Goal: Entertainment & Leisure: Consume media (video, audio)

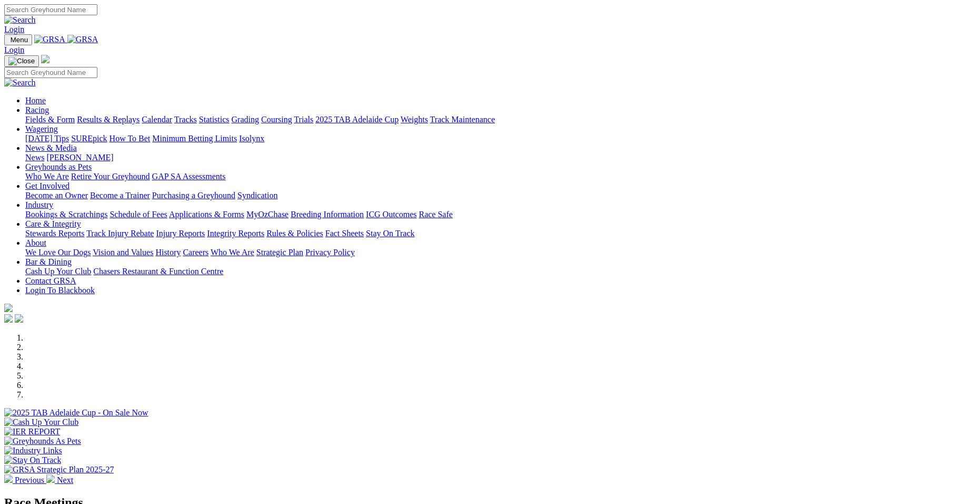
select select "[GEOGRAPHIC_DATA]"
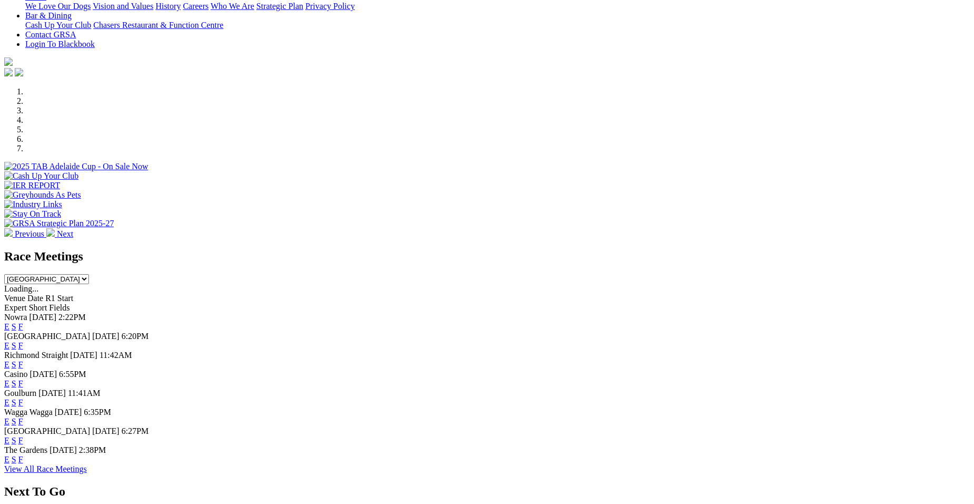
scroll to position [295, 0]
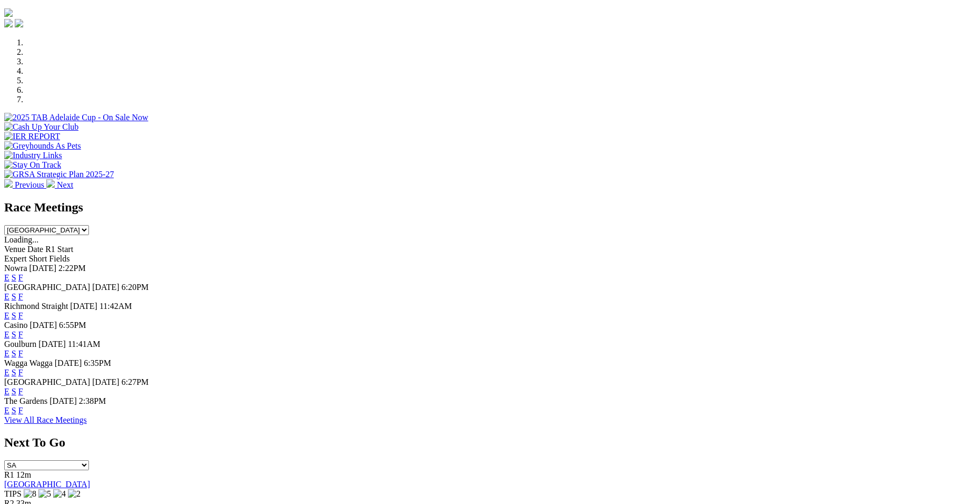
click at [9, 292] on link "E" at bounding box center [6, 296] width 5 height 9
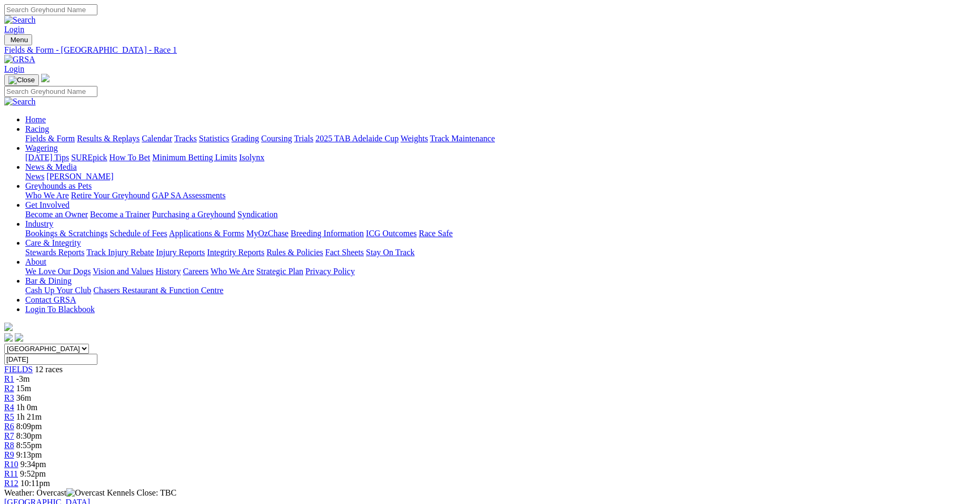
click at [31, 393] on span "36m" at bounding box center [23, 397] width 15 height 9
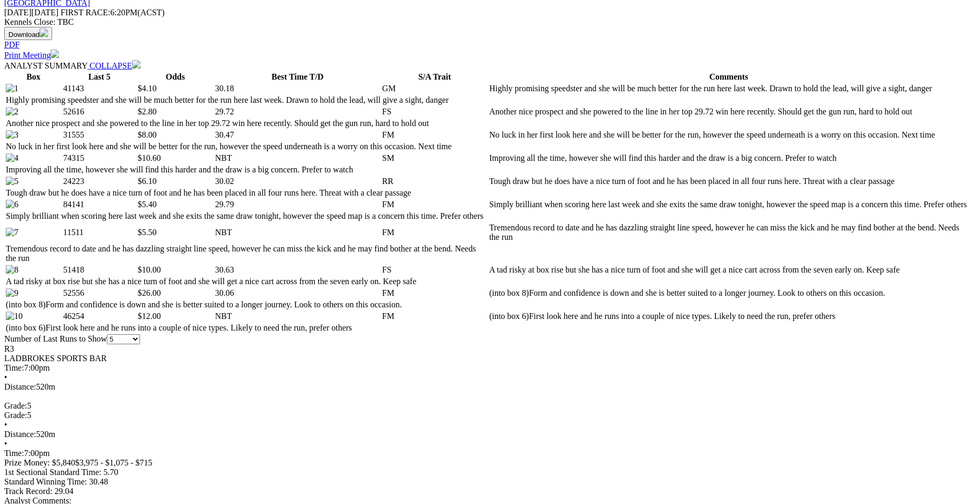
scroll to position [506, 0]
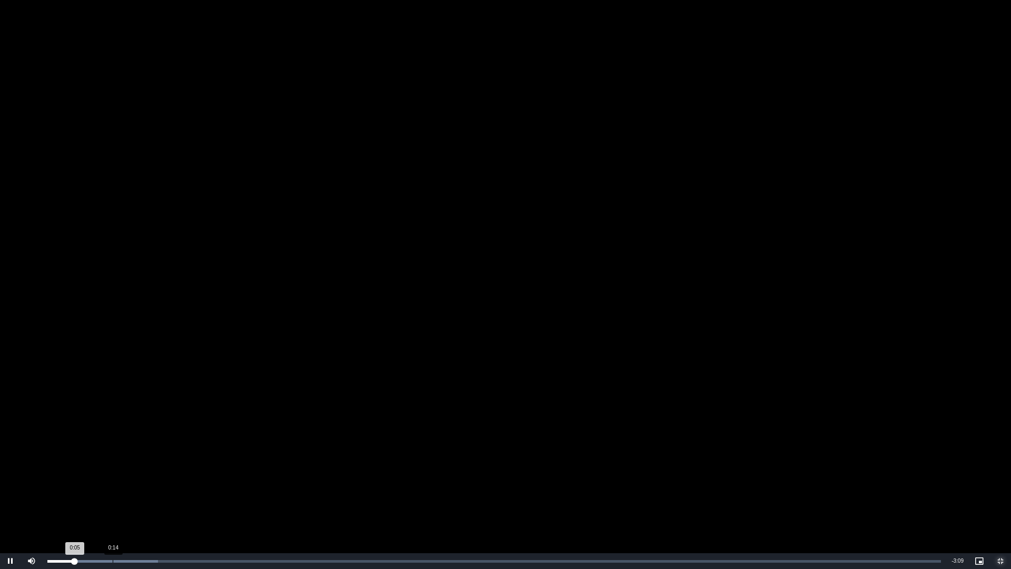
click at [113, 503] on div "Loaded : 12.38% 0:14 0:05" at bounding box center [494, 561] width 904 height 16
click at [148, 503] on div "Progress Bar" at bounding box center [130, 561] width 166 height 3
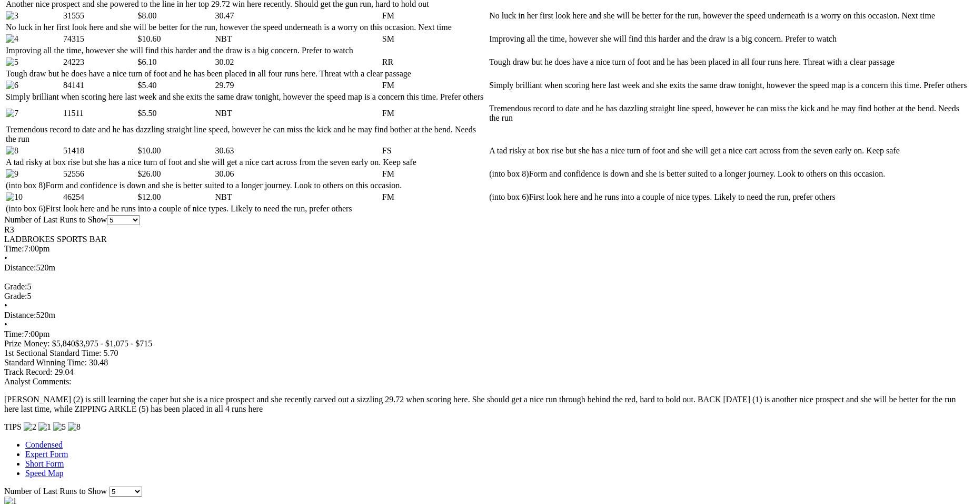
scroll to position [681, 0]
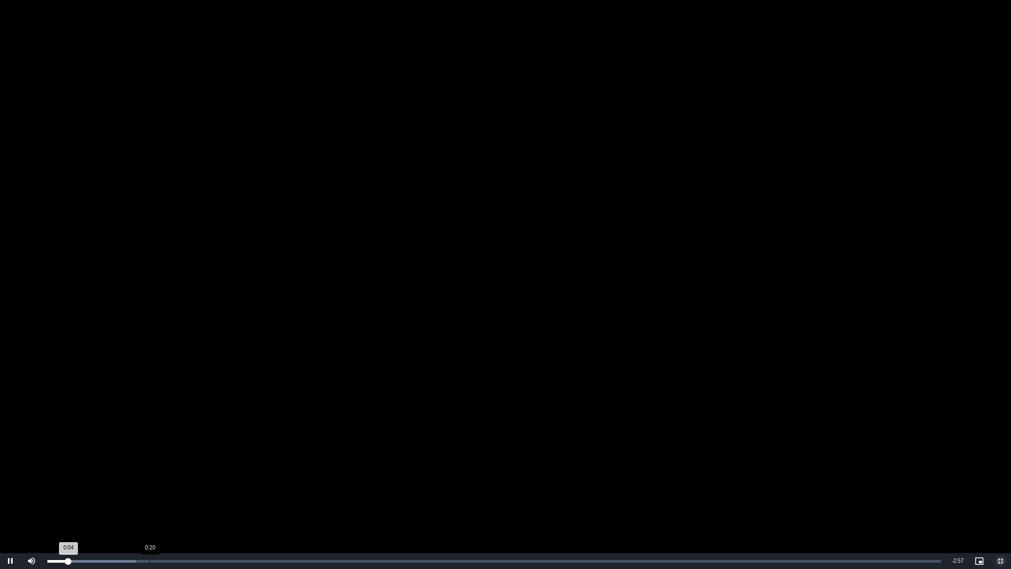
click at [150, 503] on div "0:20" at bounding box center [150, 561] width 1 height 3
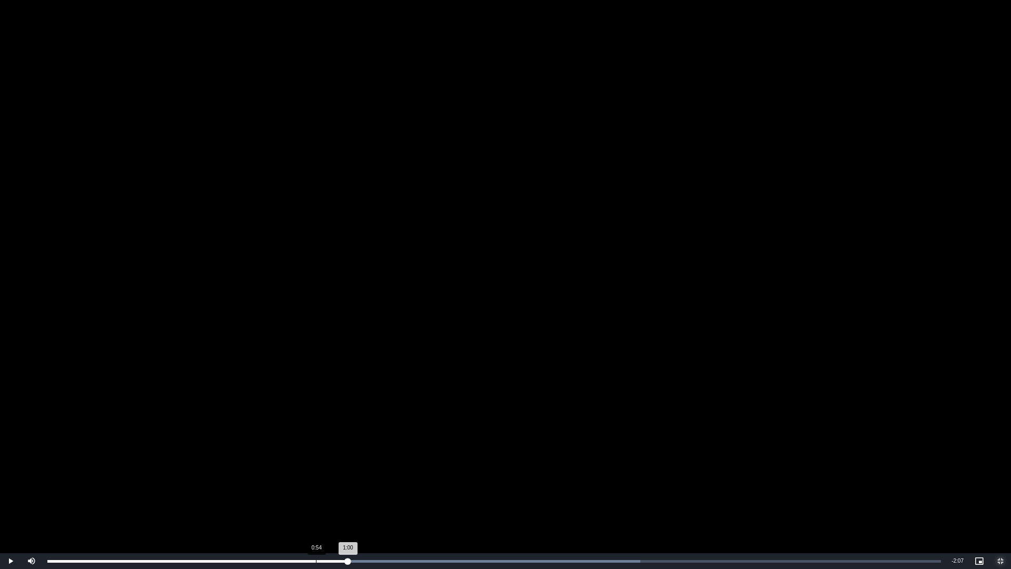
click at [316, 503] on div "Loaded : 66.36% 0:54 1:00" at bounding box center [494, 561] width 904 height 16
click at [289, 503] on div "0:55" at bounding box center [185, 561] width 277 height 3
click at [244, 503] on div "0:39" at bounding box center [244, 561] width 1 height 3
click at [173, 503] on div "Loaded : 69.68% 0:25 0:41" at bounding box center [494, 561] width 904 height 16
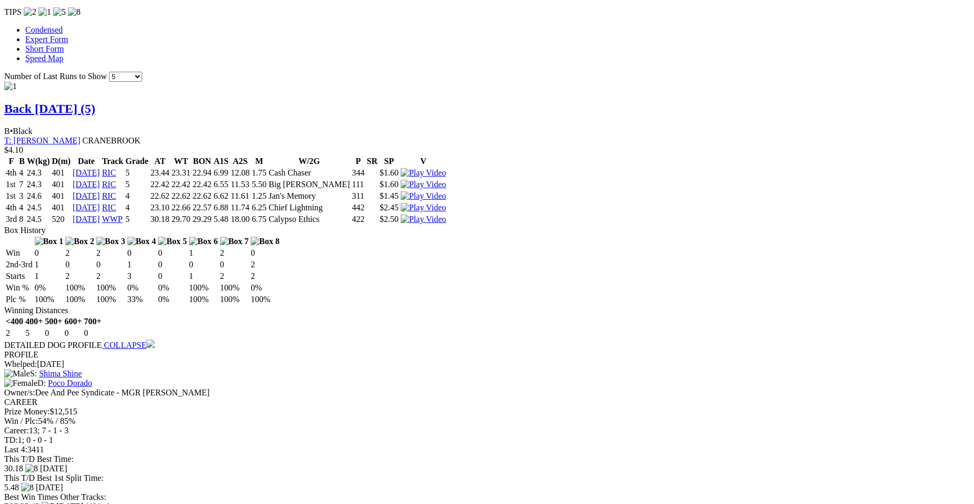
scroll to position [1075, 0]
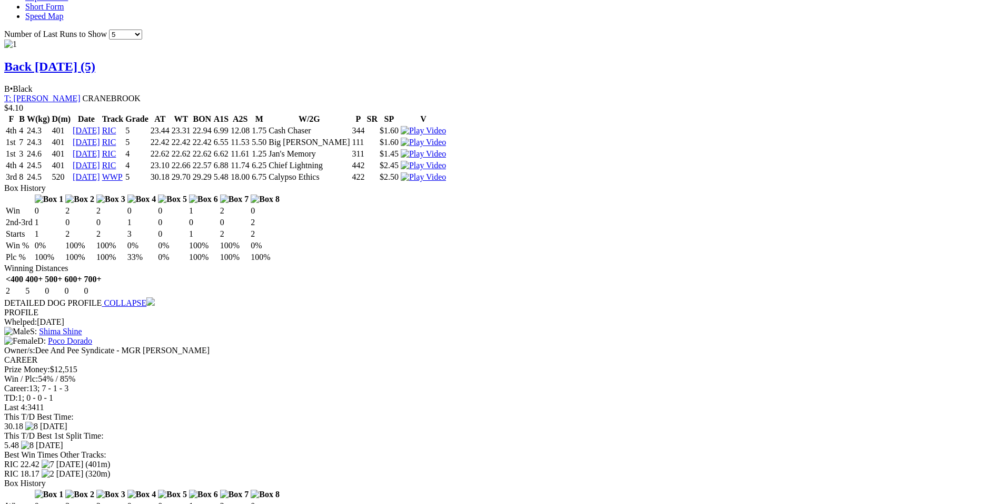
drag, startPoint x: 477, startPoint y: 149, endPoint x: 480, endPoint y: 155, distance: 6.4
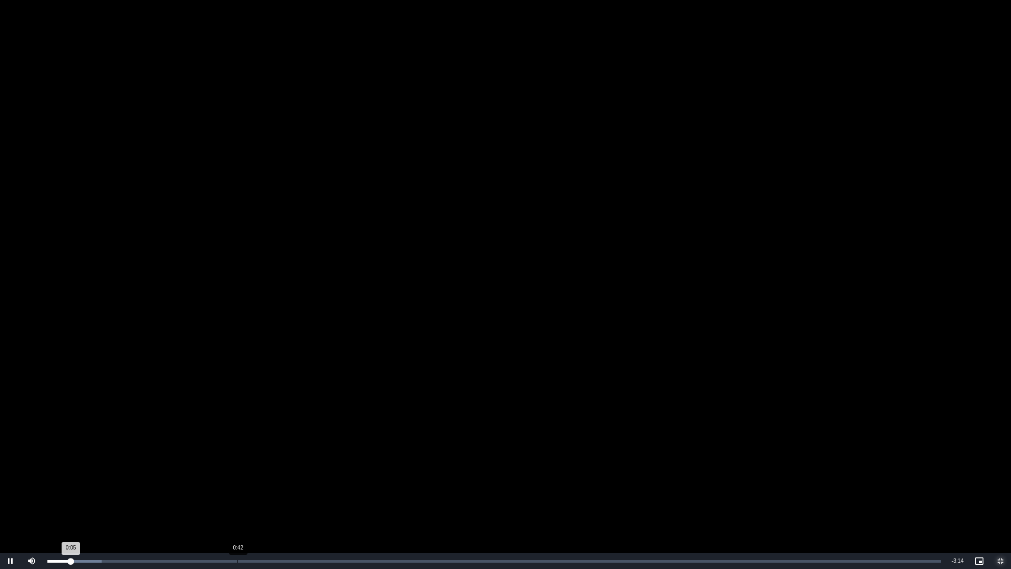
click at [238, 503] on div "0:42" at bounding box center [238, 561] width 1 height 3
click at [163, 503] on div "Loaded : 0.00% 0:25 0:43" at bounding box center [494, 561] width 904 height 16
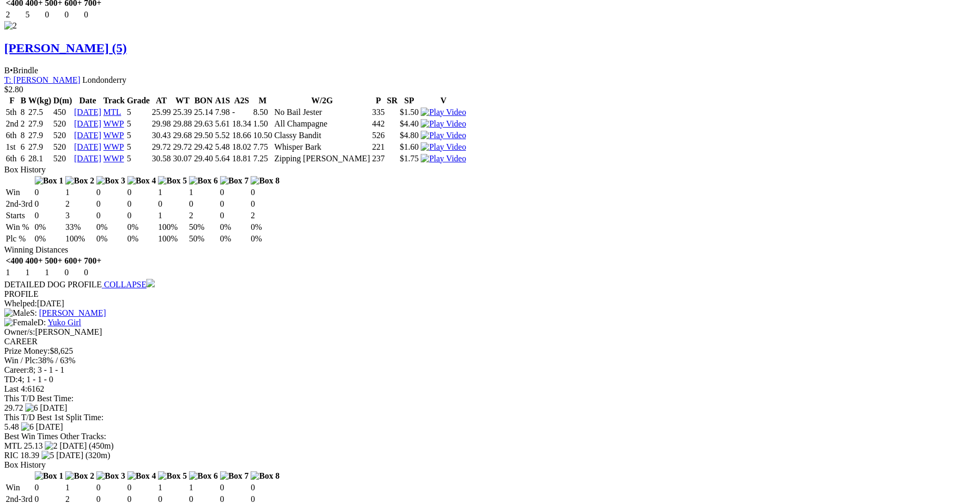
scroll to position [1658, 0]
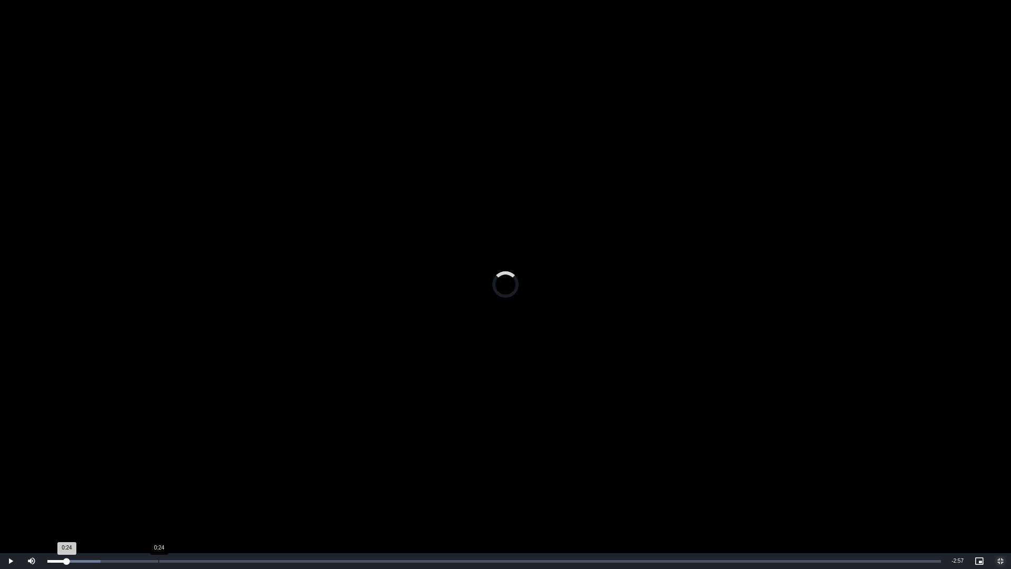
click at [159, 503] on div "Loaded : 5.98% 0:24 0:24" at bounding box center [494, 561] width 904 height 16
